Goal: Task Accomplishment & Management: Manage account settings

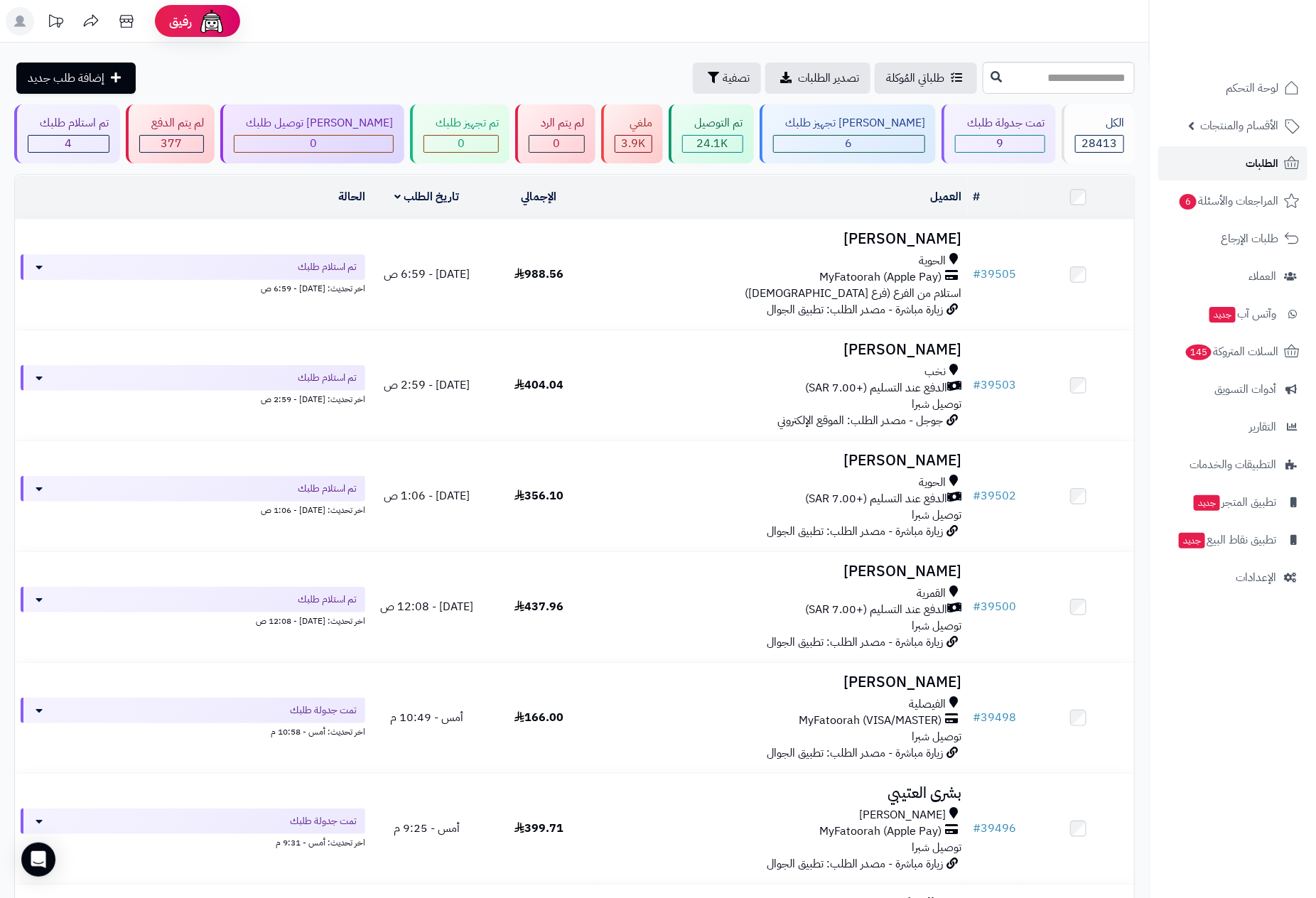
click at [1266, 157] on span "الطلبات" at bounding box center [1262, 164] width 33 height 20
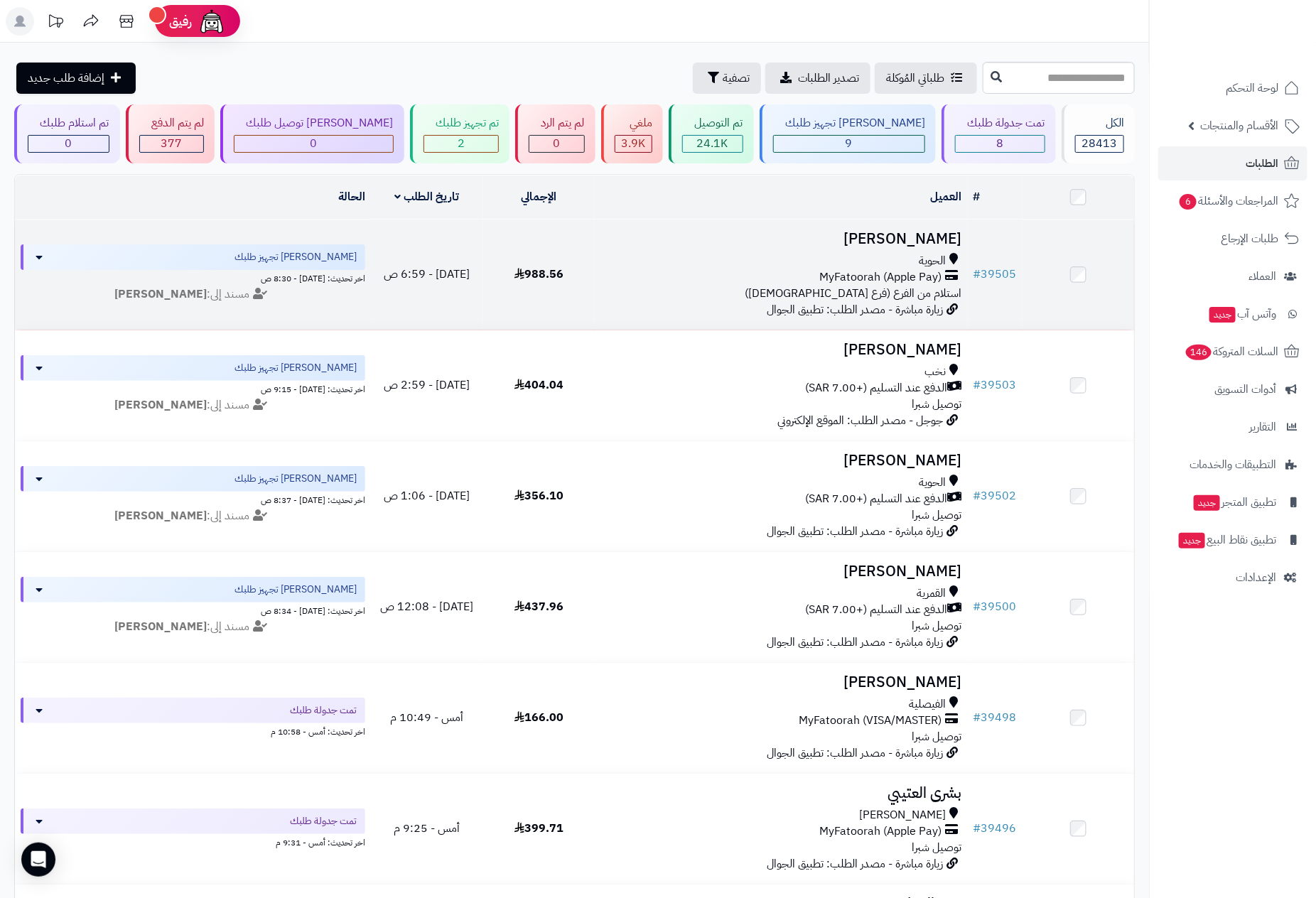
click at [915, 288] on span "استلام من الفرع (فرع [DEMOGRAPHIC_DATA])" at bounding box center [854, 294] width 217 height 17
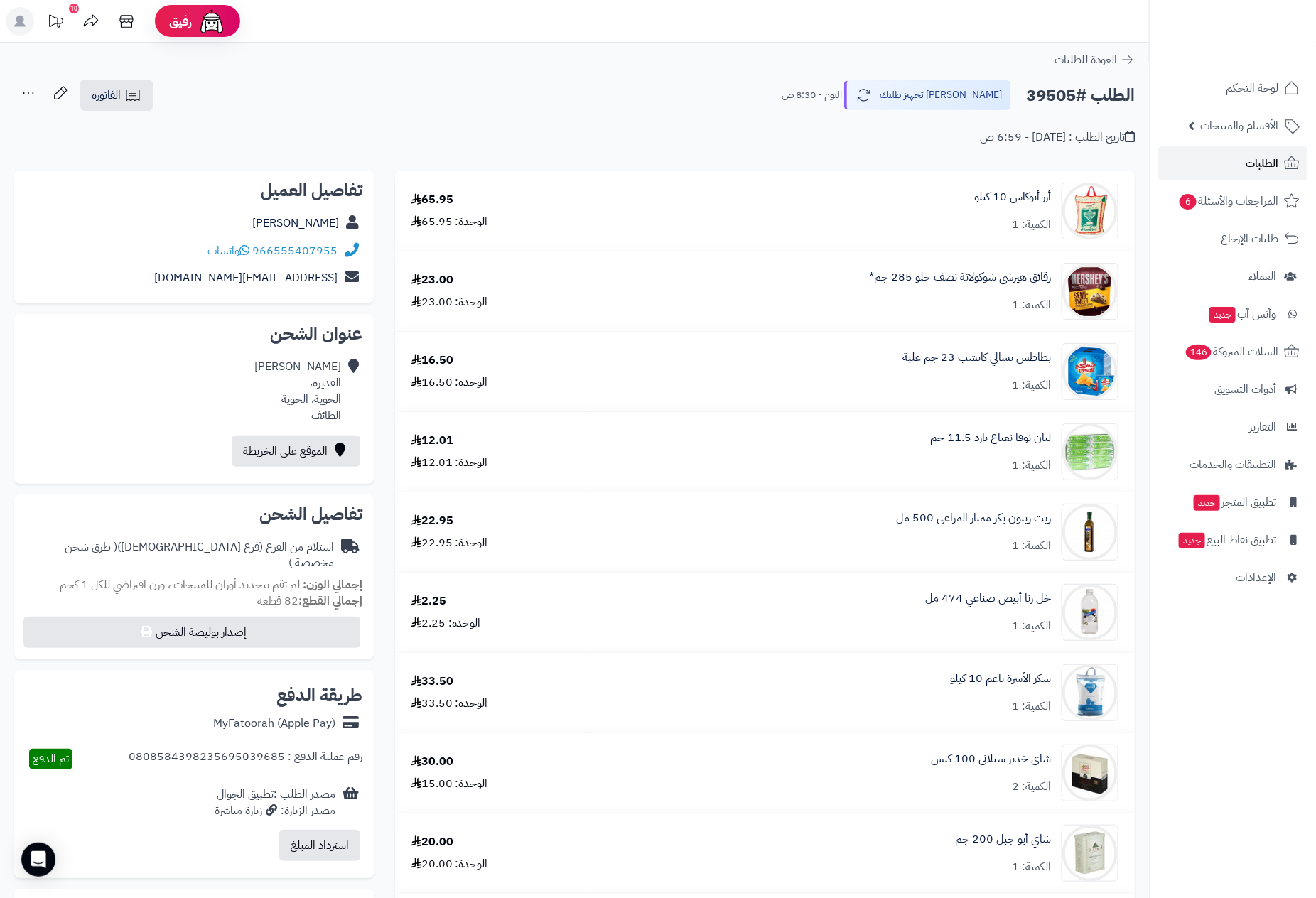
click at [1256, 167] on span "الطلبات" at bounding box center [1262, 164] width 33 height 20
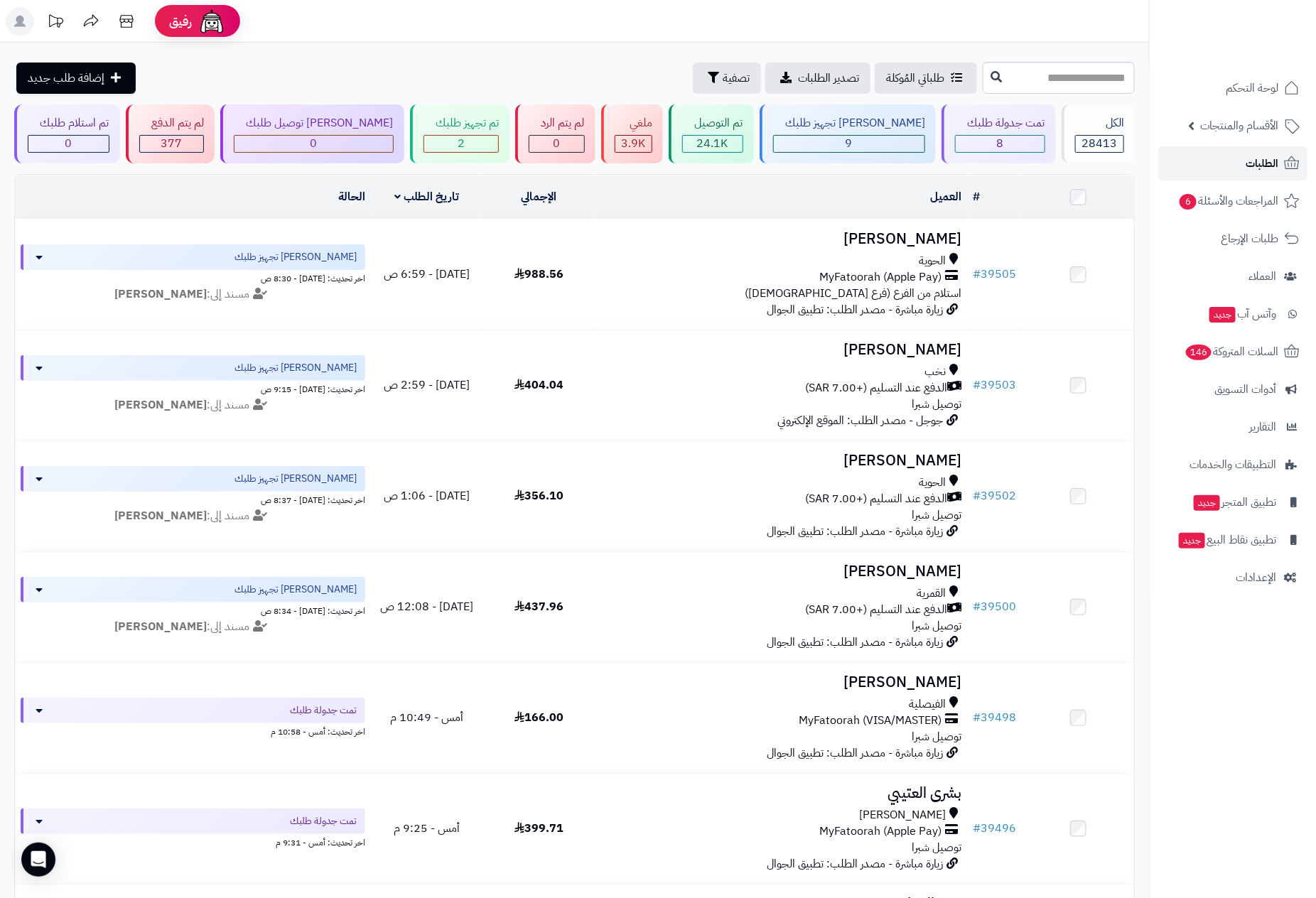
click at [1248, 160] on span "الطلبات" at bounding box center [1262, 164] width 33 height 20
click at [1243, 195] on span "المراجعات والأسئلة 6" at bounding box center [1229, 202] width 99 height 20
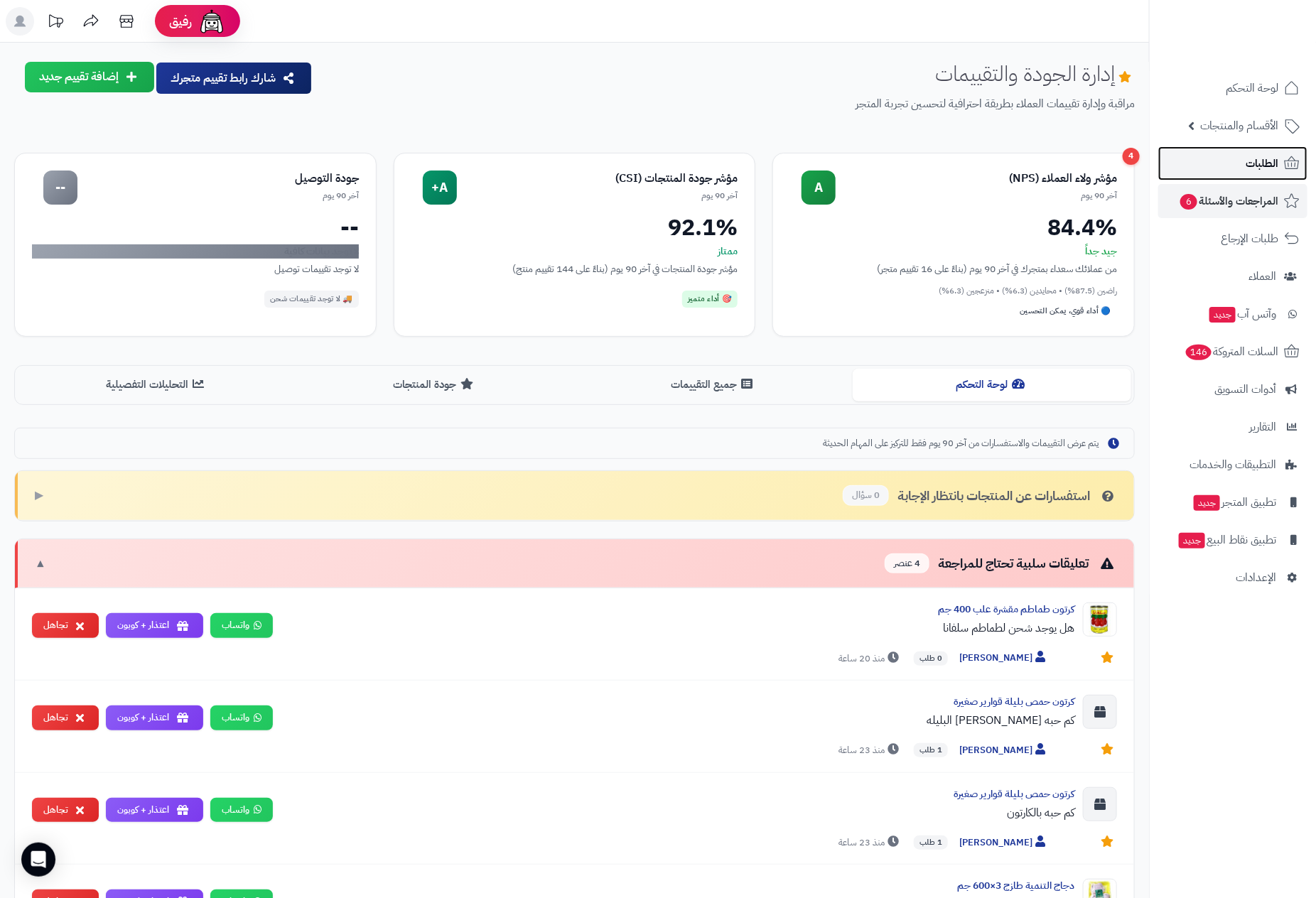
click at [1282, 160] on link "الطلبات" at bounding box center [1233, 164] width 149 height 34
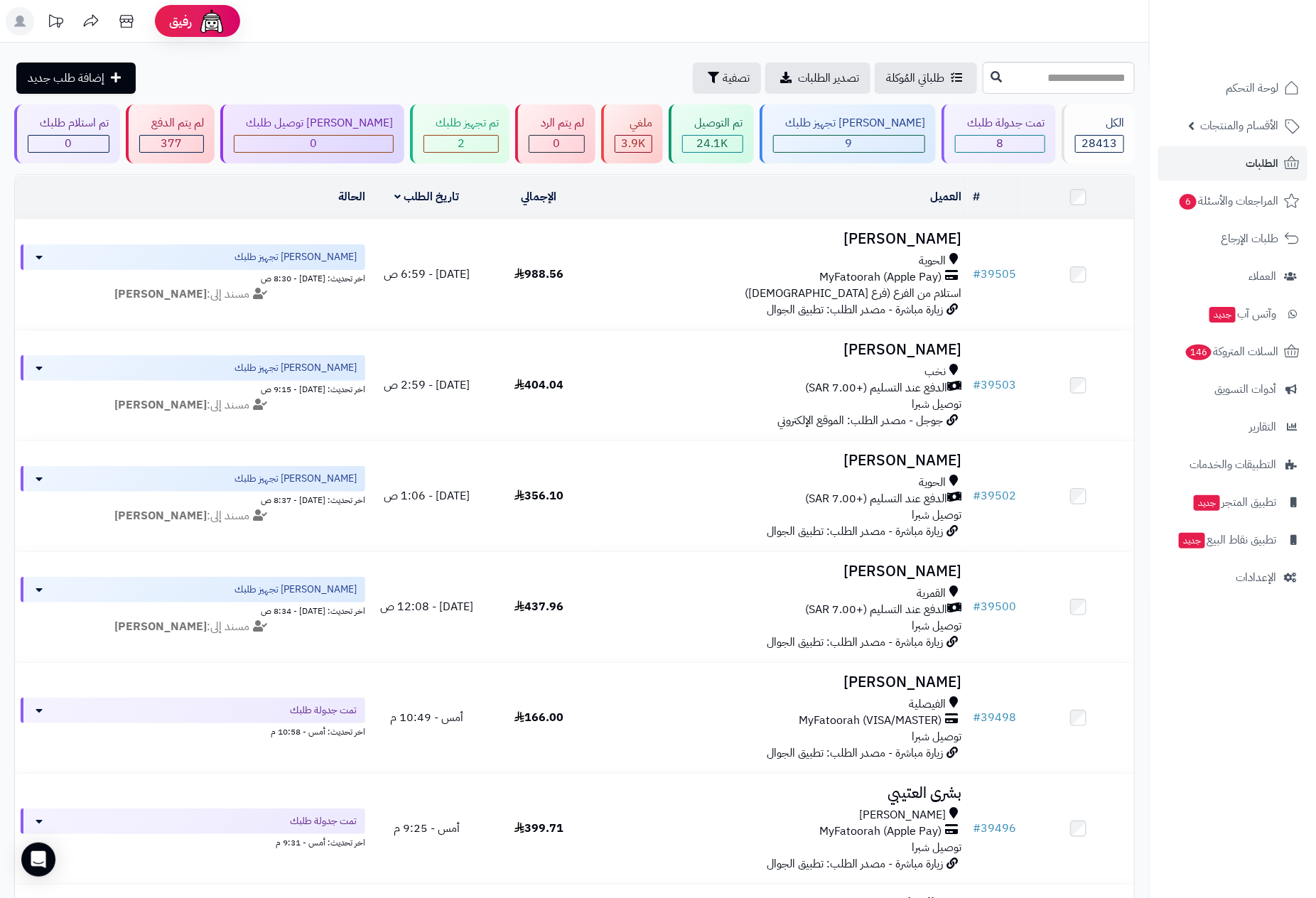
click at [1205, 703] on nav "لوحة التحكم الأقسام والمنتجات المنتجات الأقسام الماركات مواصفات المنتجات مواصفا…" at bounding box center [1232, 467] width 167 height 898
click at [1259, 157] on span "الطلبات" at bounding box center [1262, 164] width 33 height 20
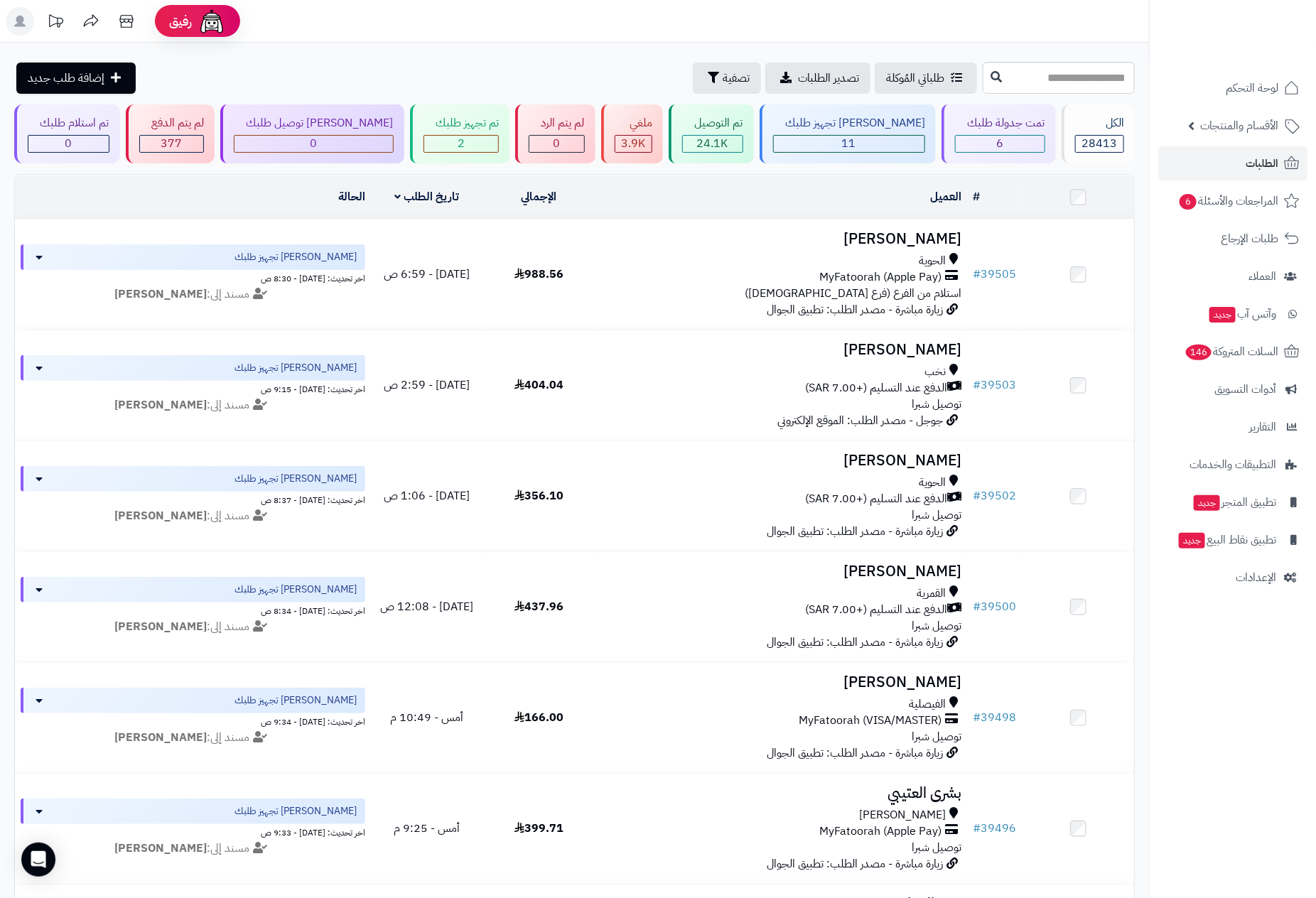
click at [1218, 762] on nav "لوحة التحكم الأقسام والمنتجات المنتجات الأقسام الماركات مواصفات المنتجات مواصفا…" at bounding box center [1232, 467] width 167 height 898
click at [1246, 154] on span "الطلبات" at bounding box center [1262, 164] width 33 height 20
click at [1203, 627] on nav "لوحة التحكم الأقسام والمنتجات المنتجات الأقسام الماركات مواصفات المنتجات مواصفا…" at bounding box center [1232, 467] width 167 height 898
click at [1249, 160] on span "الطلبات" at bounding box center [1262, 164] width 33 height 20
click at [1221, 772] on nav "لوحة التحكم الأقسام والمنتجات المنتجات الأقسام الماركات مواصفات المنتجات مواصفا…" at bounding box center [1232, 467] width 167 height 898
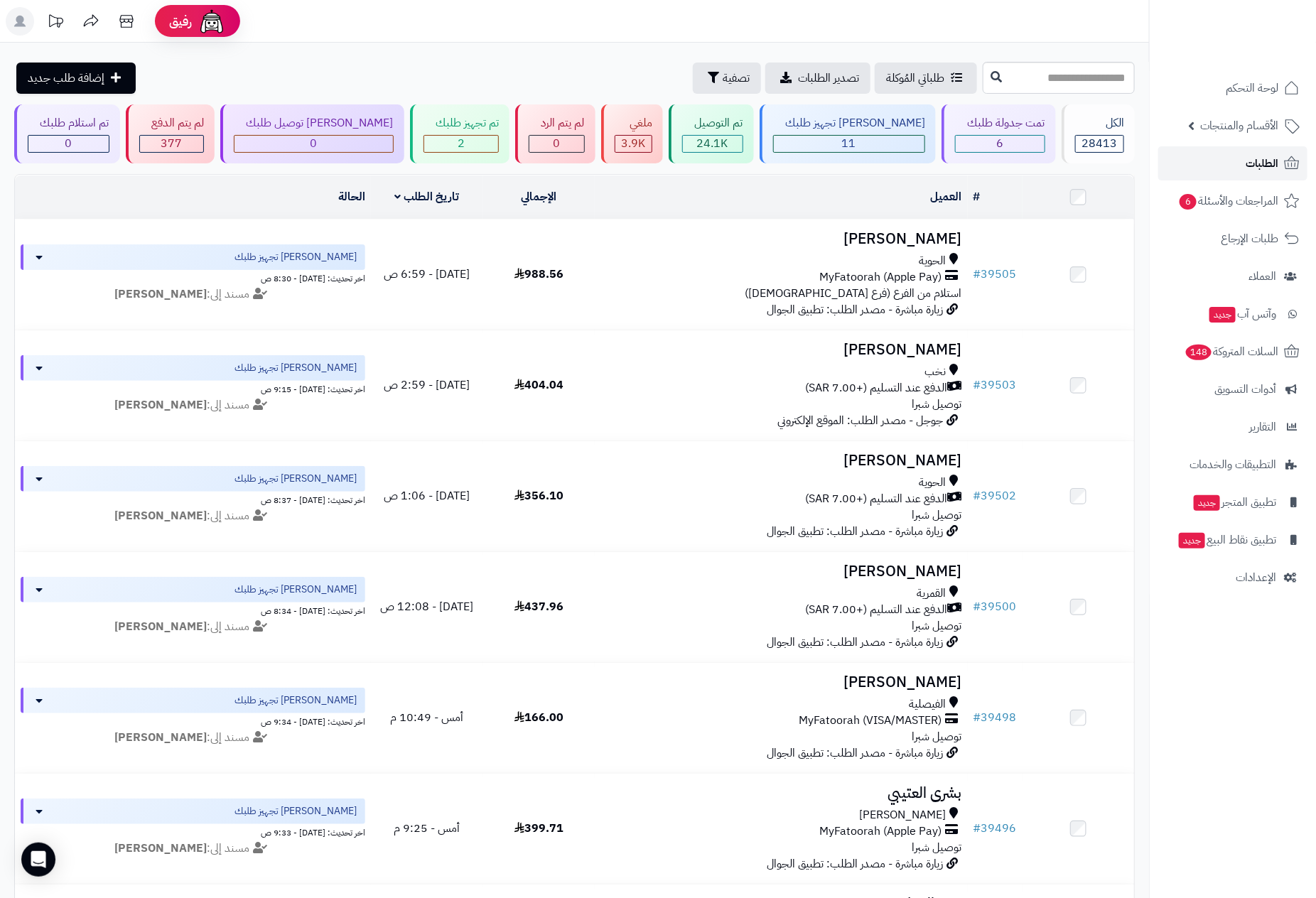
click at [1226, 166] on link "الطلبات" at bounding box center [1233, 164] width 149 height 34
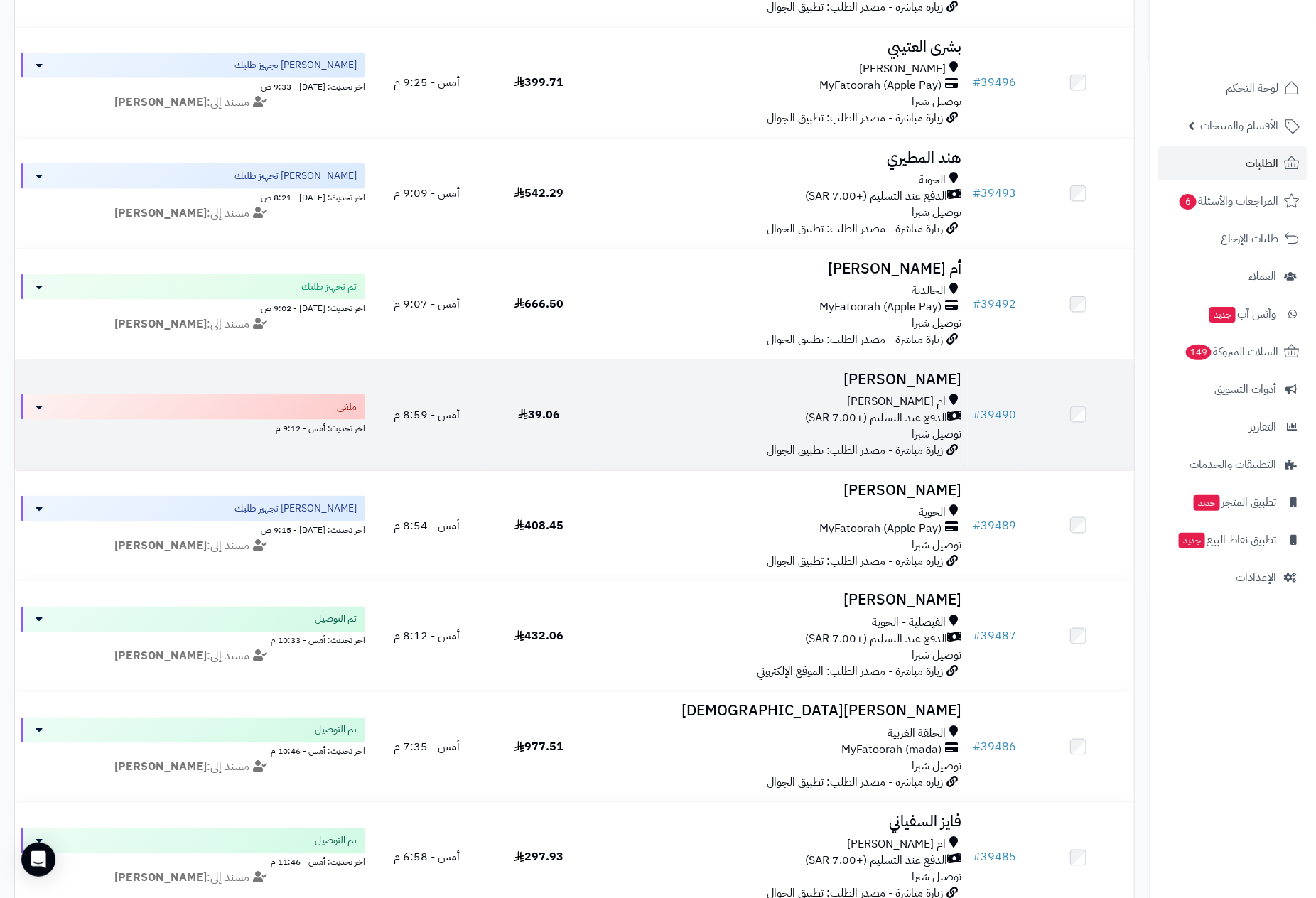
scroll to position [853, 0]
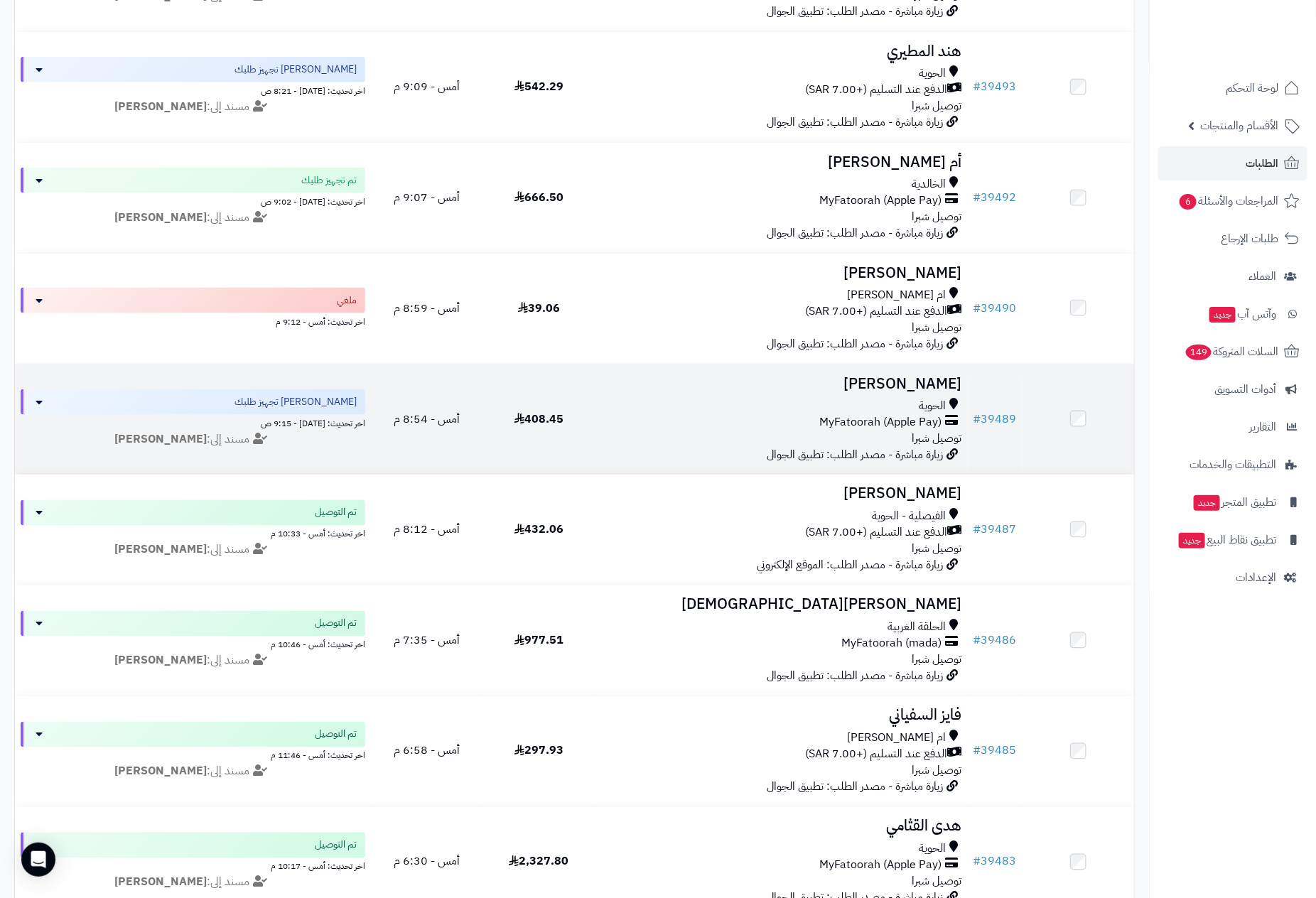
click at [820, 405] on div "الحوية" at bounding box center [781, 406] width 361 height 16
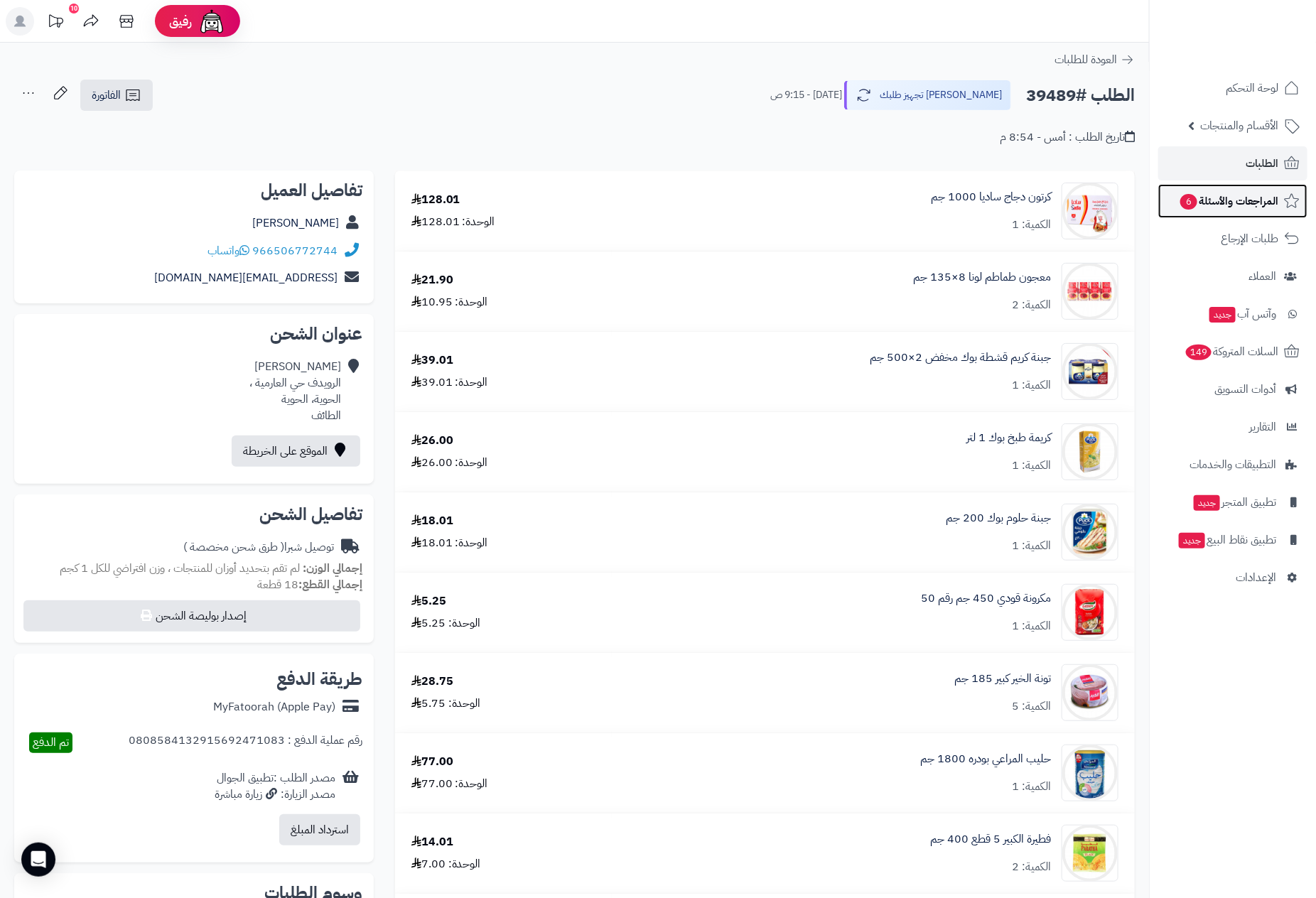
click at [1239, 196] on span "المراجعات والأسئلة 6" at bounding box center [1229, 202] width 99 height 20
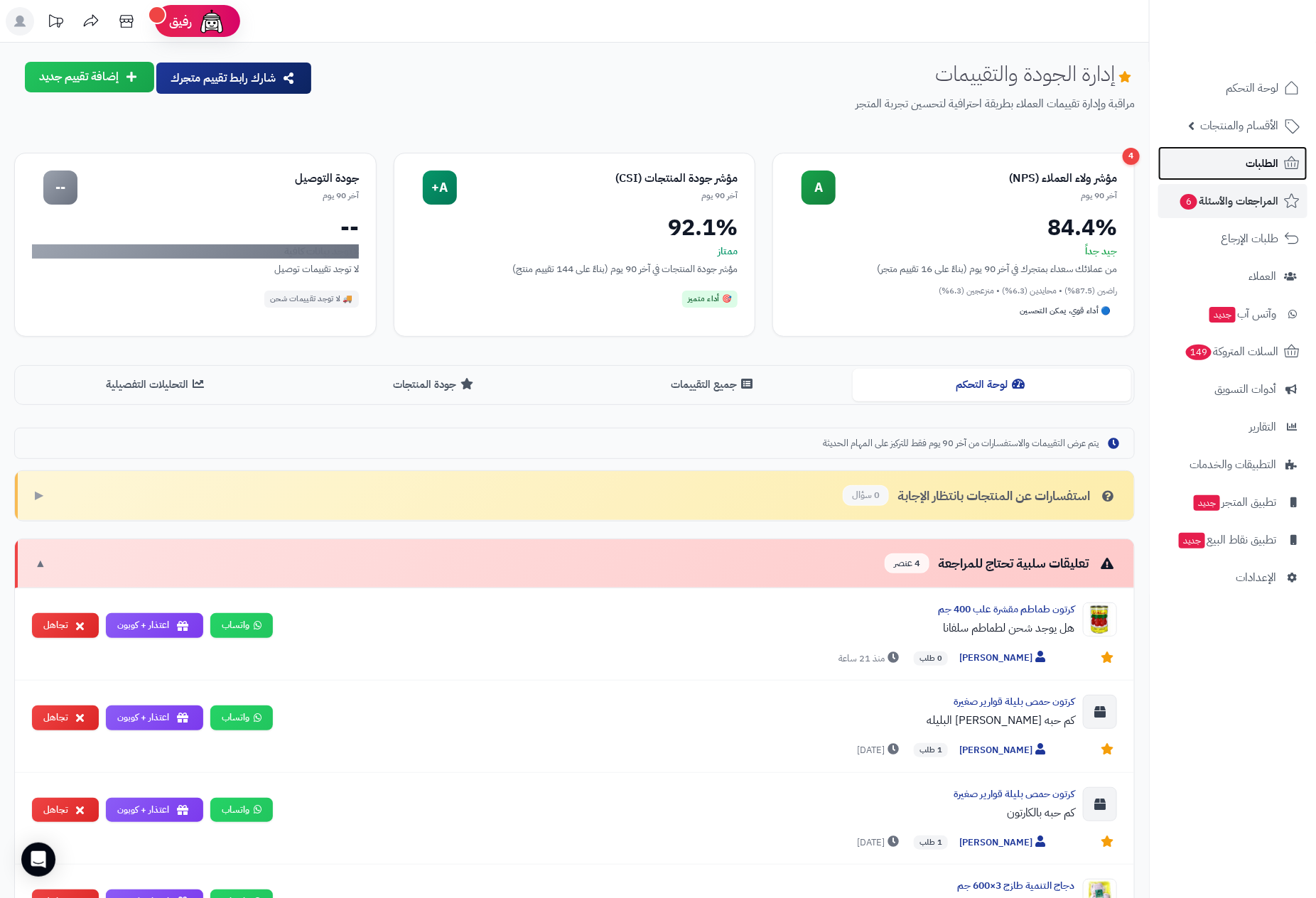
click at [1269, 161] on span "الطلبات" at bounding box center [1262, 164] width 33 height 20
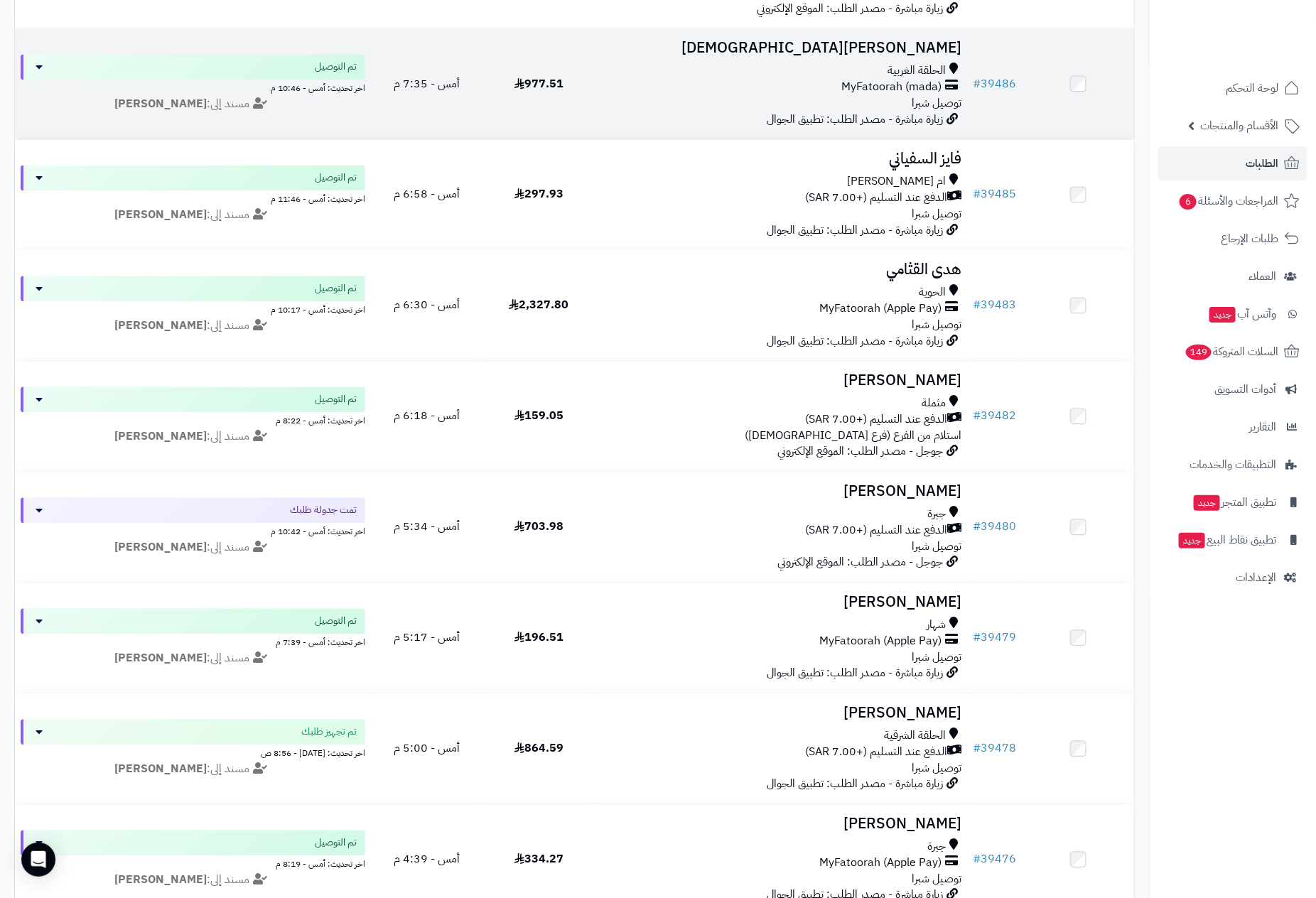
scroll to position [1493, 0]
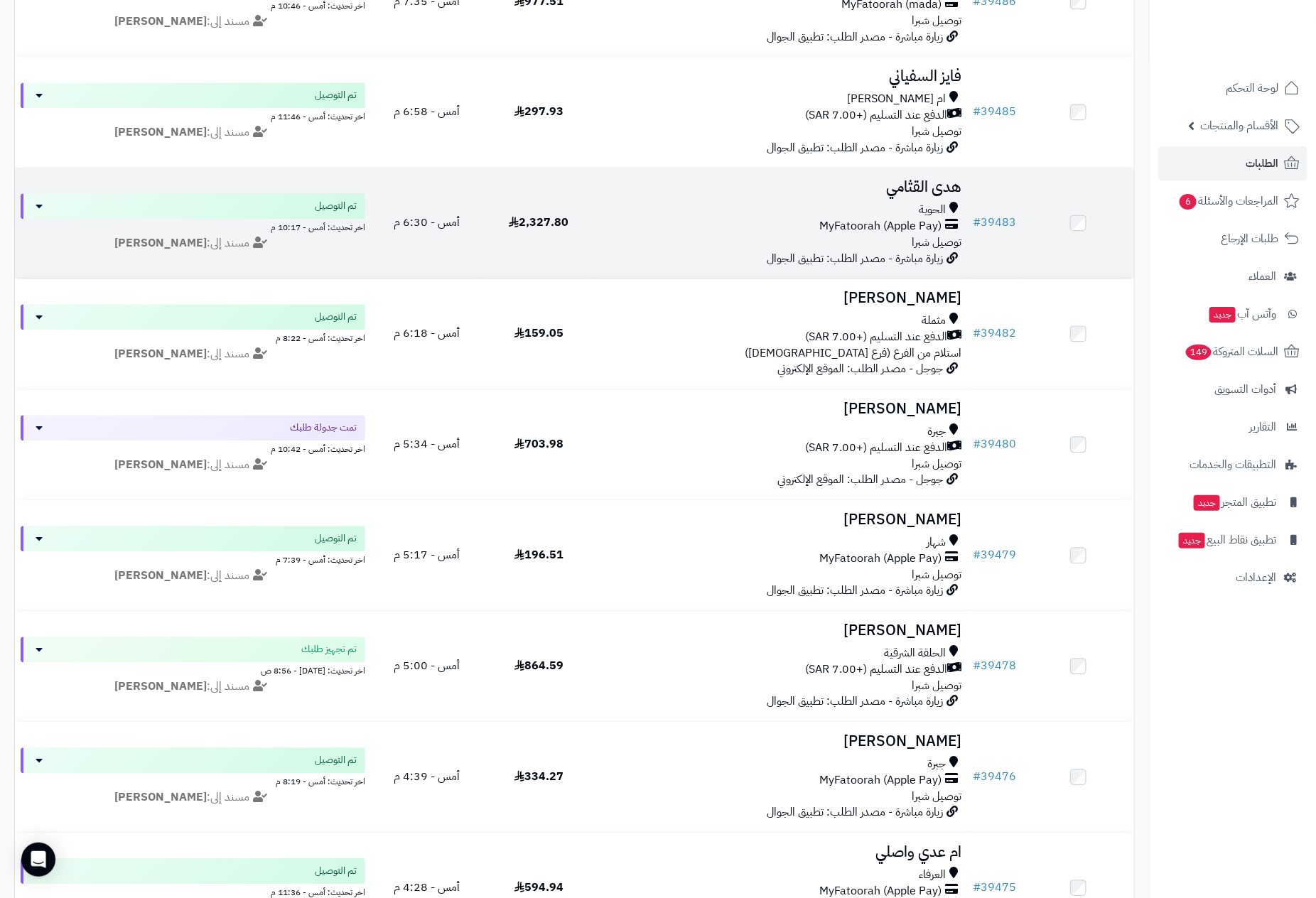
click at [877, 223] on span "MyFatoorah (Apple Pay)" at bounding box center [882, 226] width 123 height 16
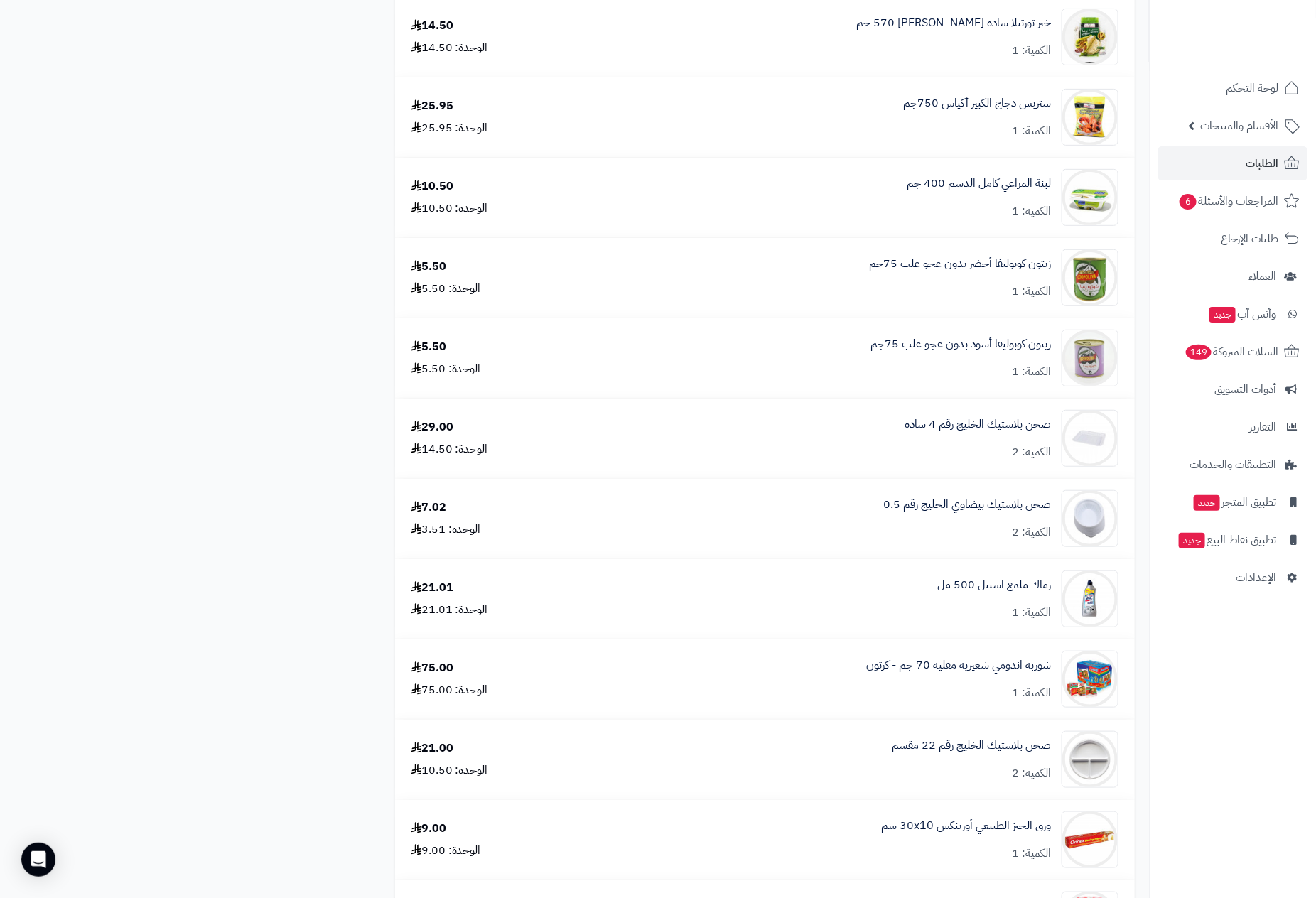
scroll to position [5482, 0]
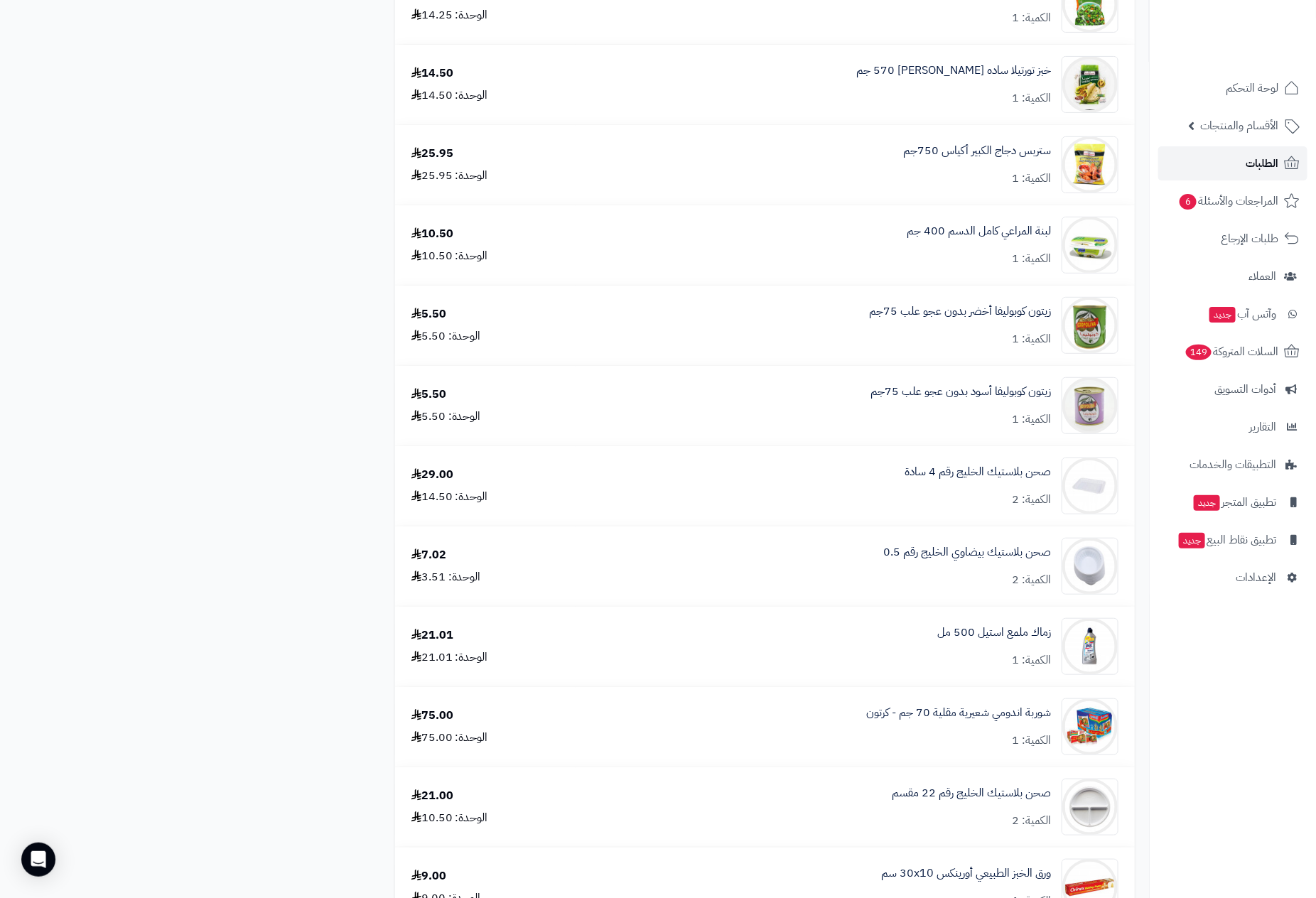
click at [1269, 160] on span "الطلبات" at bounding box center [1262, 164] width 33 height 20
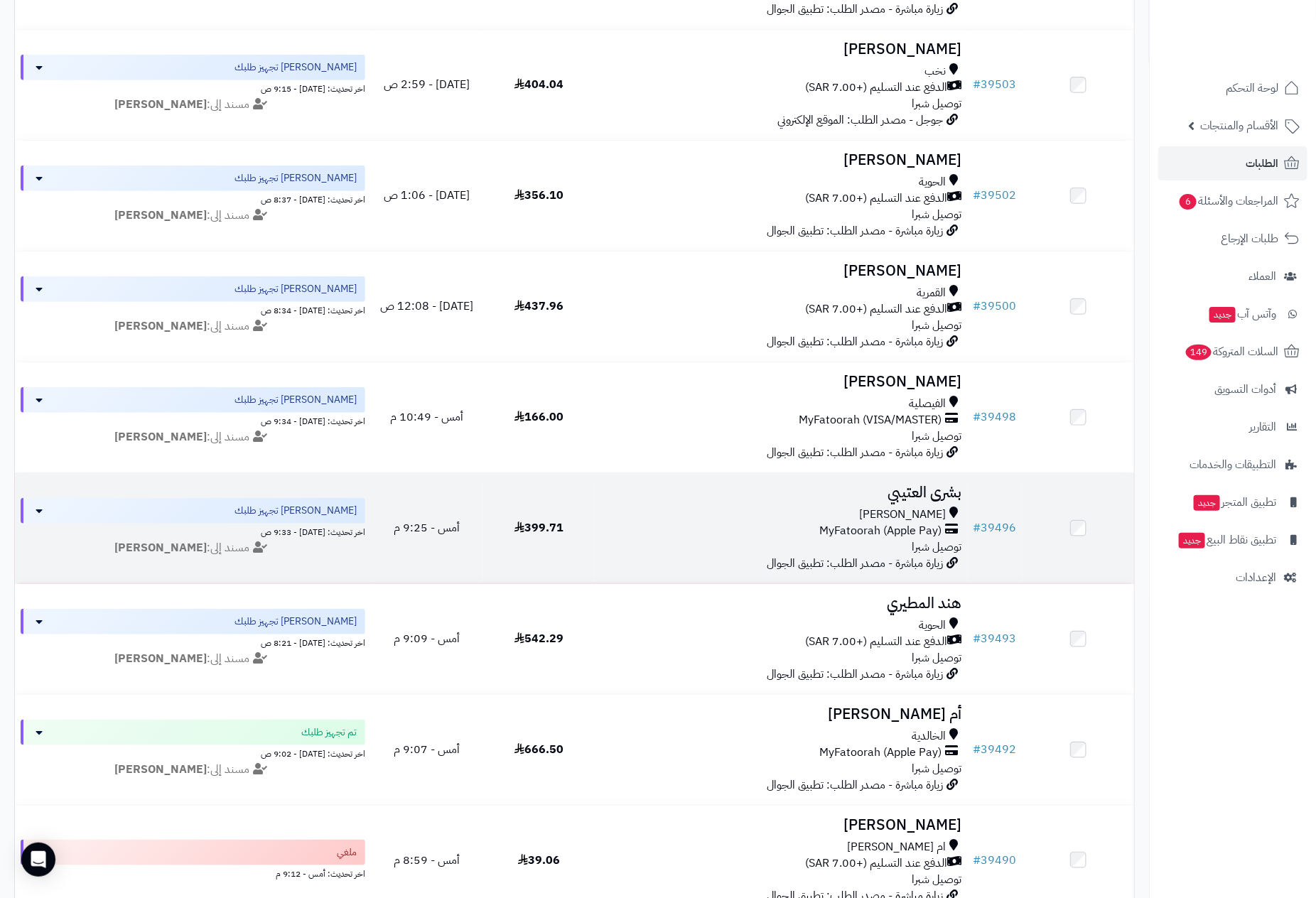
scroll to position [319, 0]
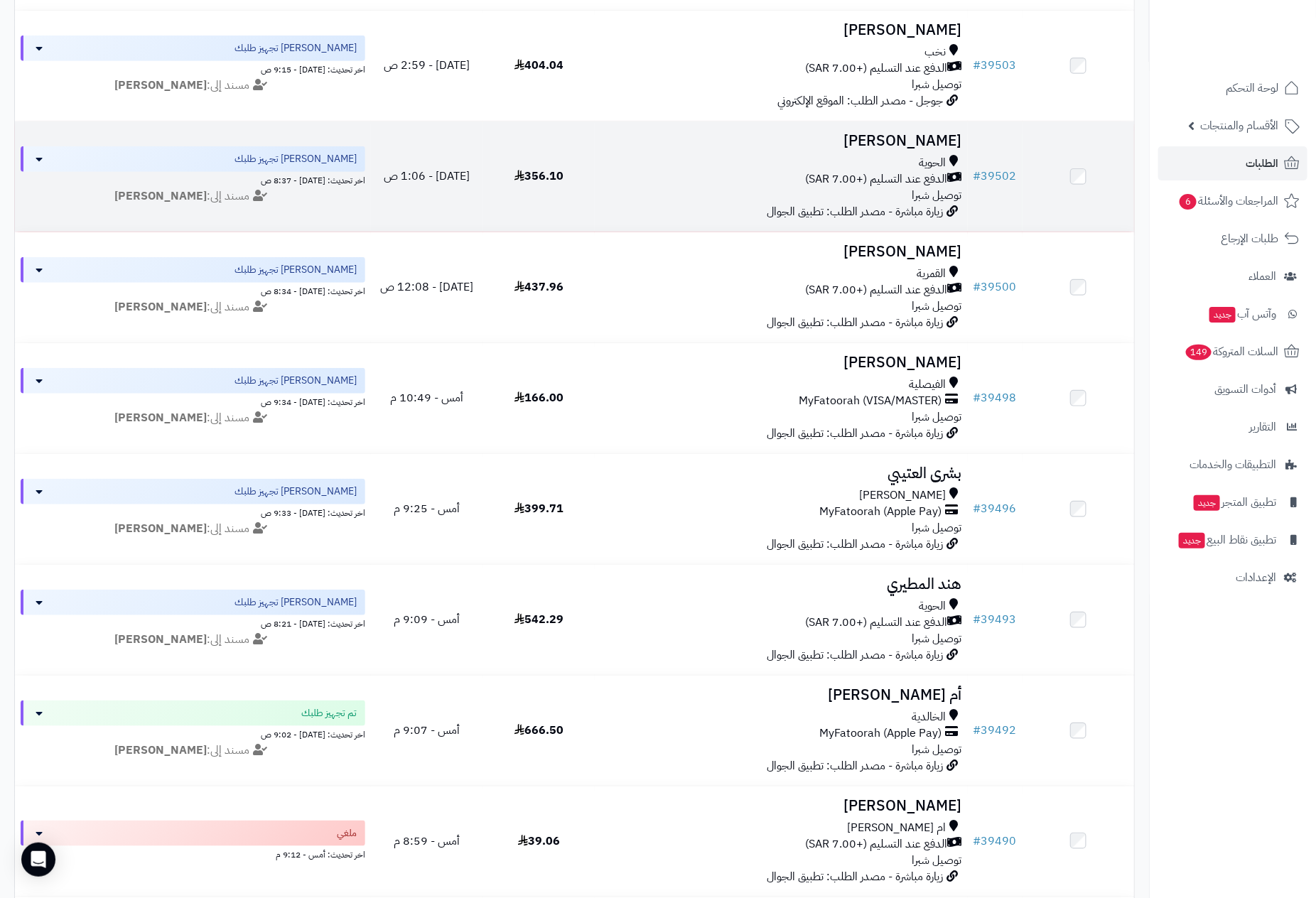
click at [872, 165] on div "الحوية" at bounding box center [781, 163] width 361 height 16
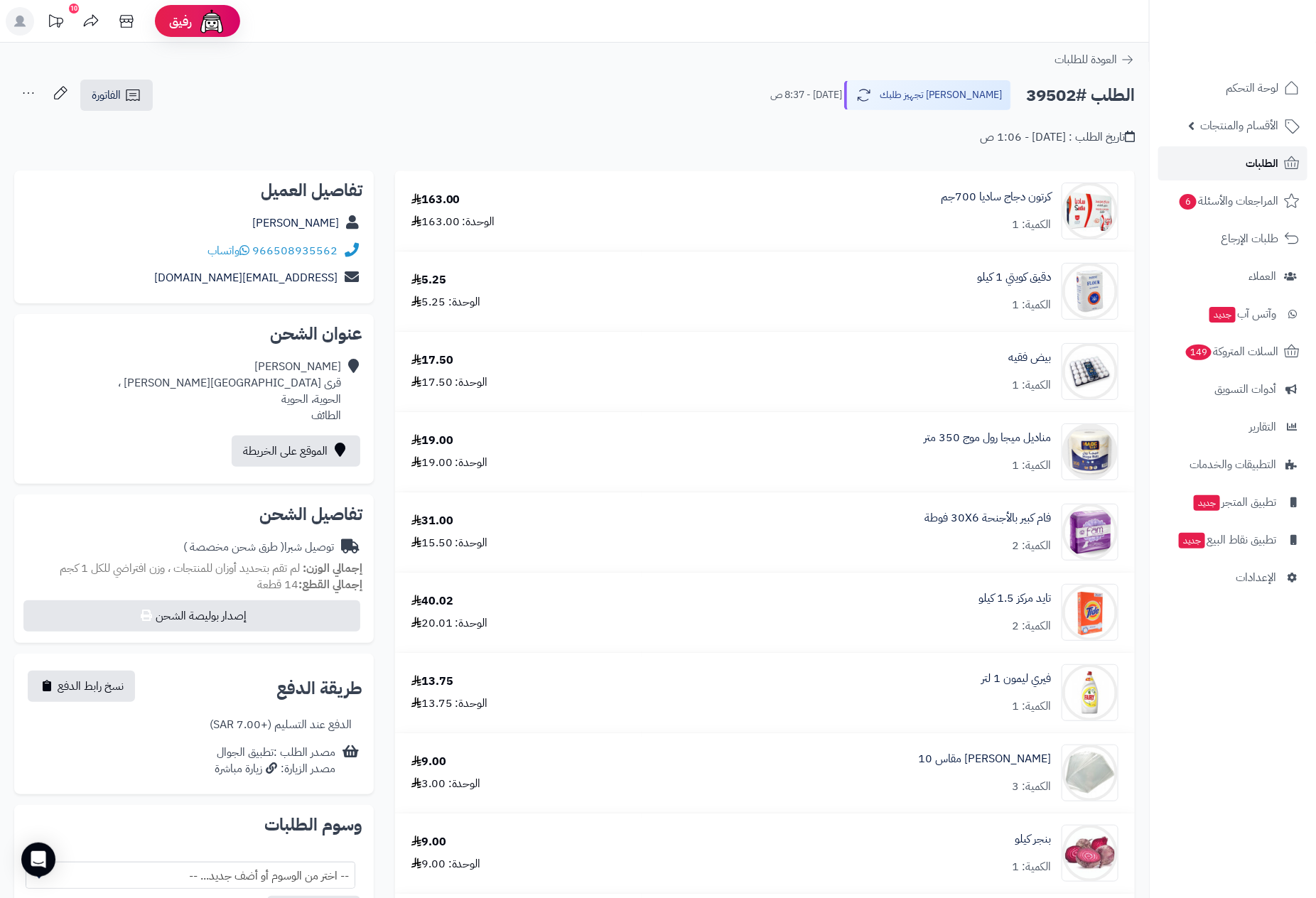
click at [1262, 162] on span "الطلبات" at bounding box center [1262, 164] width 33 height 20
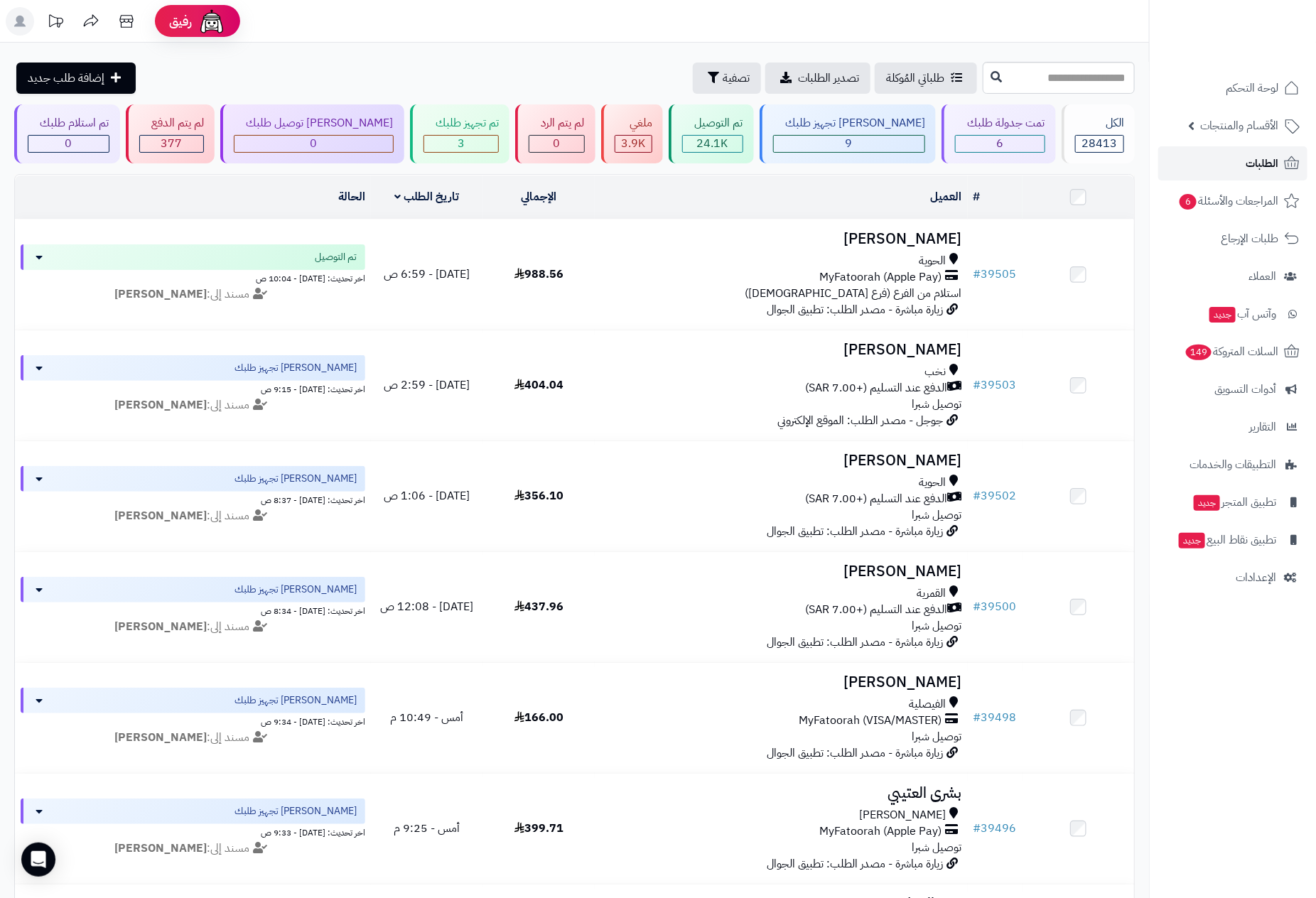
click at [1262, 157] on span "الطلبات" at bounding box center [1262, 164] width 33 height 20
click at [1229, 152] on link "الطلبات" at bounding box center [1233, 164] width 149 height 34
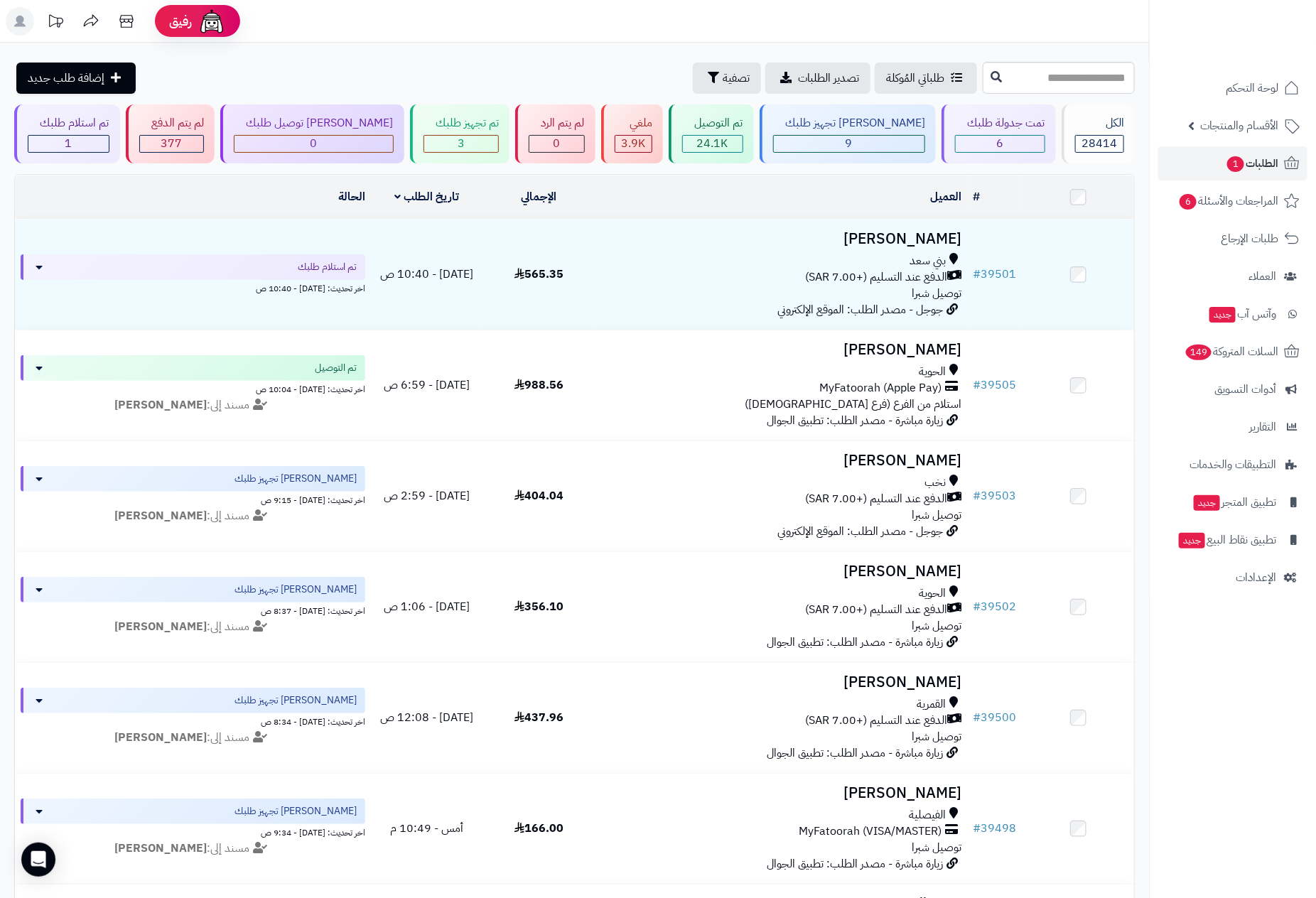
click at [1252, 161] on span "الطلبات 1" at bounding box center [1252, 164] width 53 height 20
